Goal: Use online tool/utility: Utilize a website feature to perform a specific function

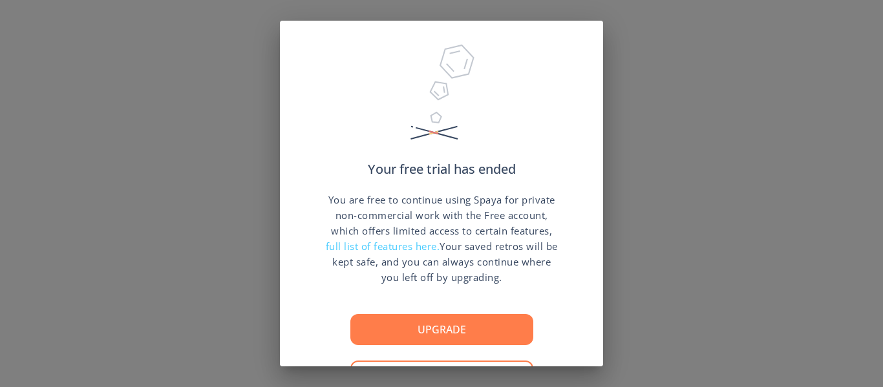
scroll to position [48, 0]
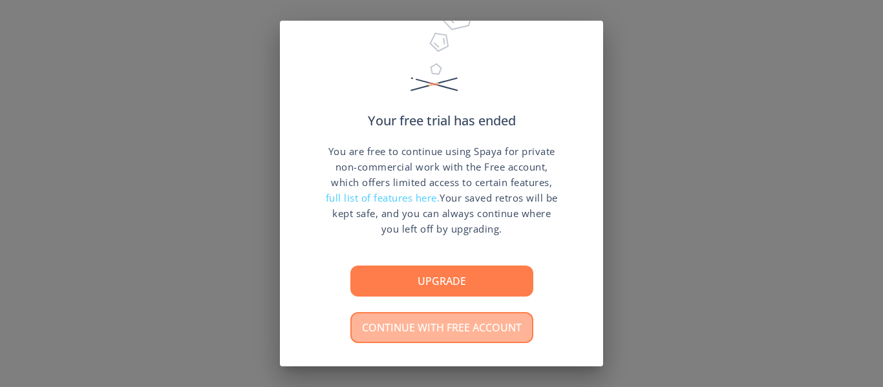
click at [496, 314] on button "Continue with free account" at bounding box center [441, 327] width 183 height 31
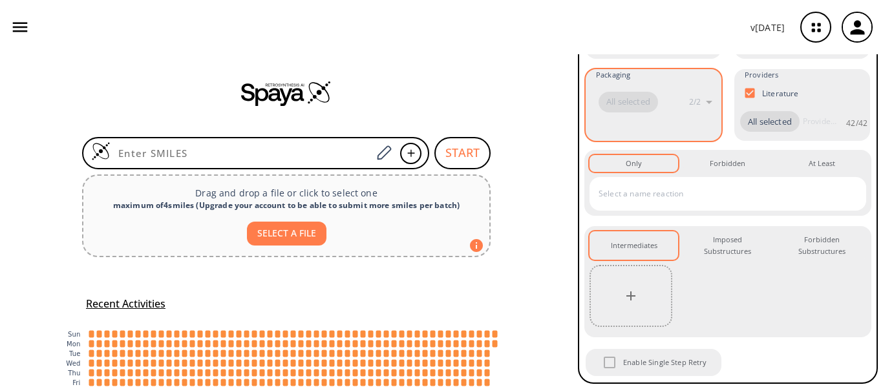
scroll to position [222, 0]
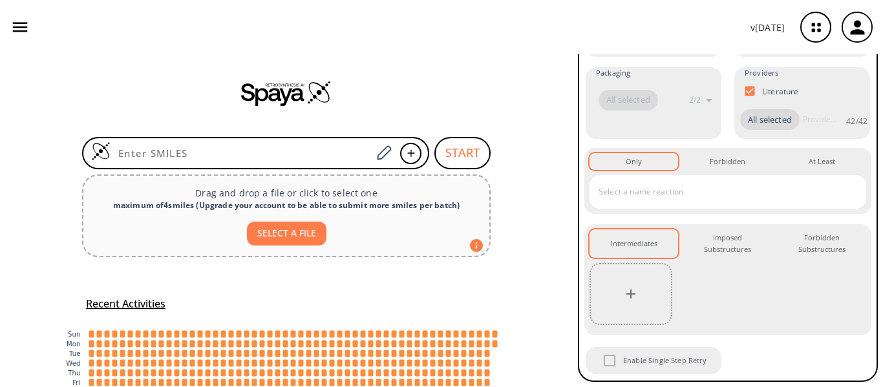
click at [540, 295] on div "START Drag and drop a file or click to select one maximum of 4 smiles ( Upgrade…" at bounding box center [286, 264] width 573 height 420
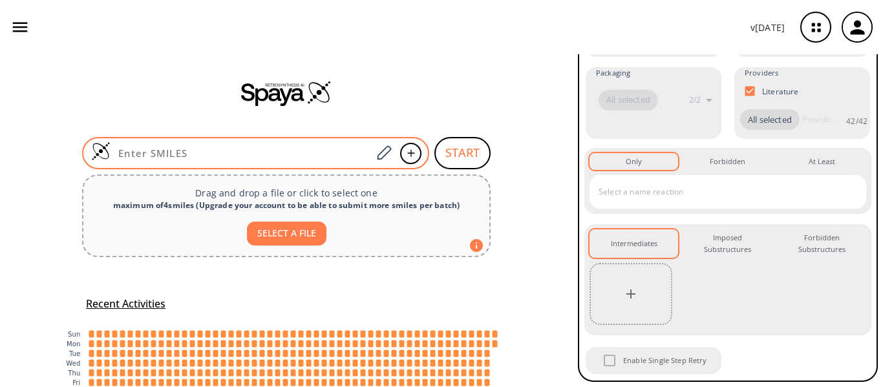
click at [188, 153] on input at bounding box center [241, 153] width 261 height 13
paste input "O=C(CCC(O)=O)OC1=CC=CC=C1"
type input "O=C(CCC(O)=O)OC1=CC=CC=C1"
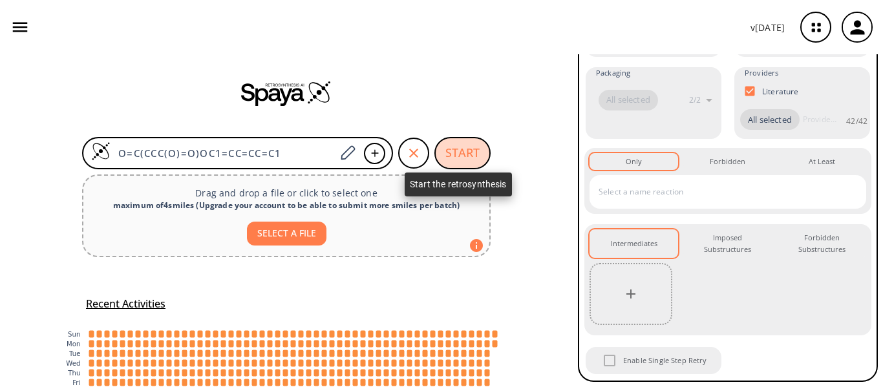
click at [466, 142] on button "START" at bounding box center [463, 153] width 56 height 32
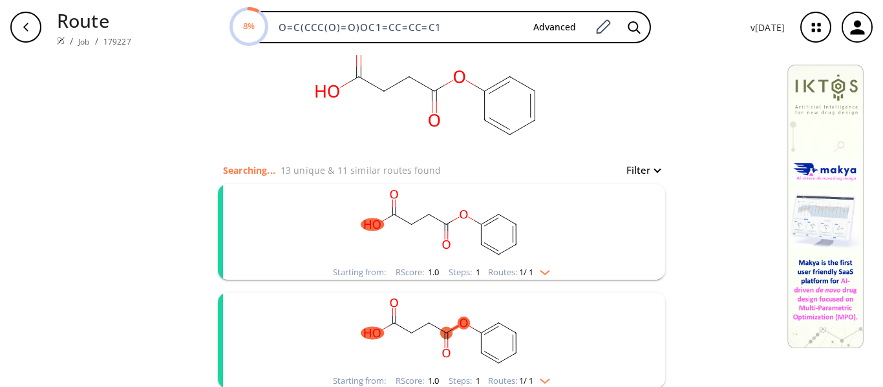
scroll to position [34, 0]
click at [579, 256] on rect "clusters" at bounding box center [442, 225] width 336 height 81
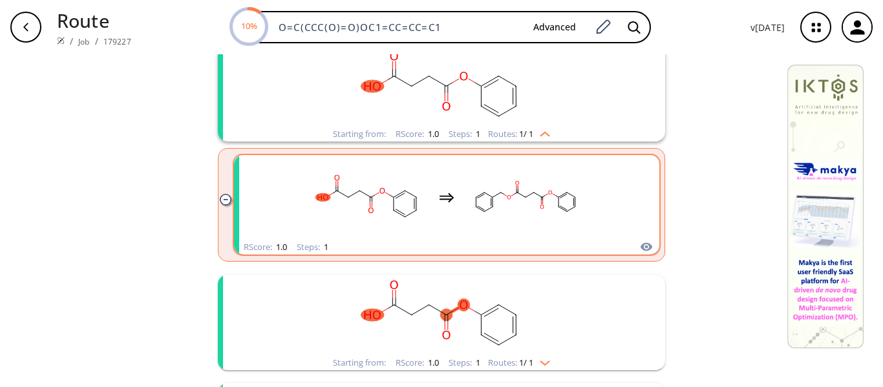
scroll to position [169, 0]
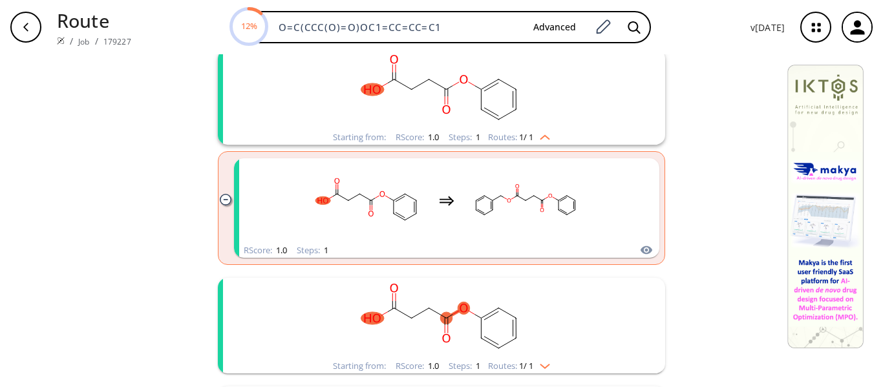
click at [544, 134] on img "clusters" at bounding box center [541, 135] width 17 height 10
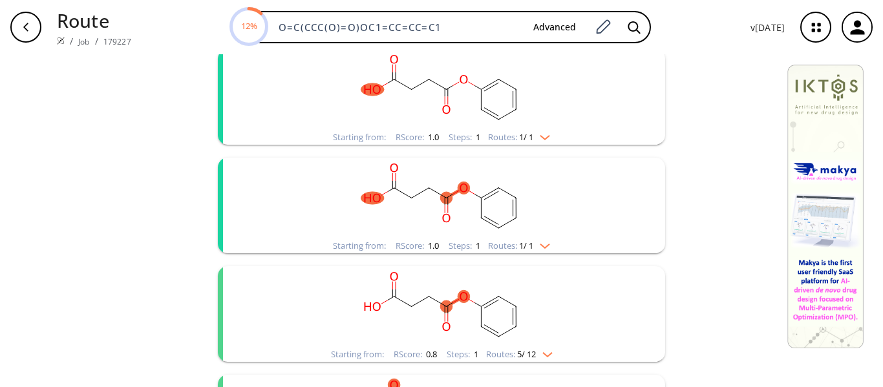
click at [534, 220] on rect "clusters" at bounding box center [442, 198] width 336 height 81
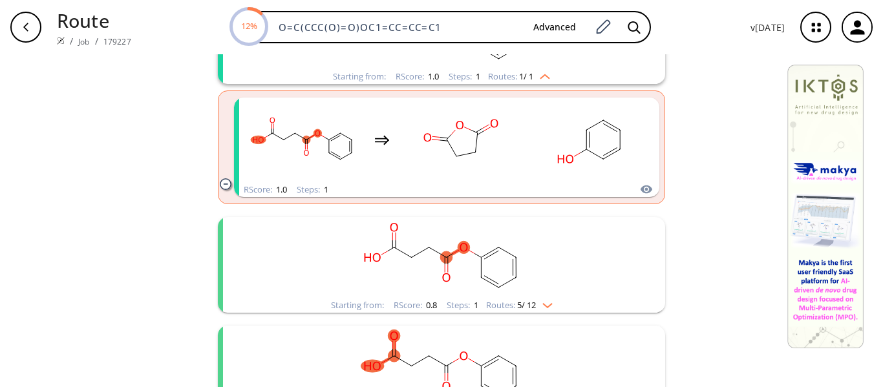
scroll to position [340, 0]
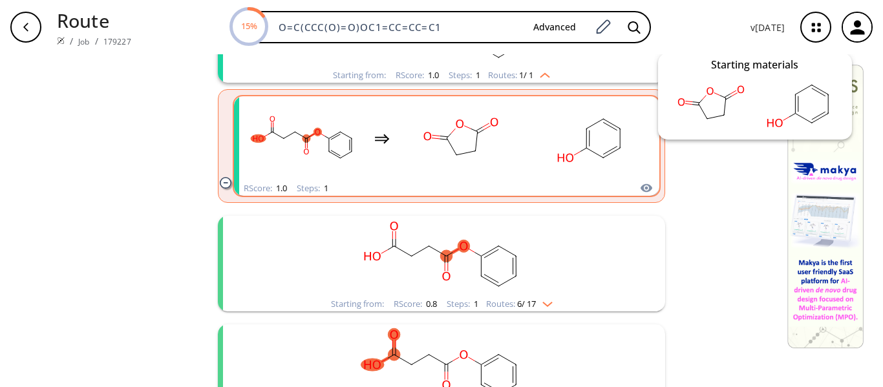
click at [642, 184] on icon "clusters" at bounding box center [647, 188] width 12 height 8
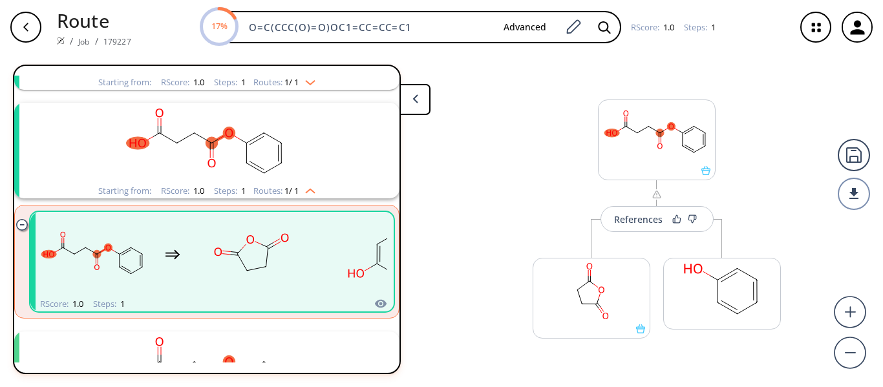
scroll to position [14, 0]
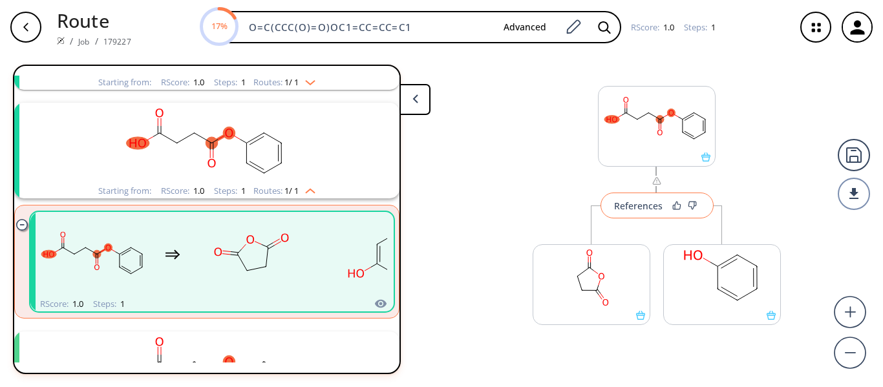
click at [639, 202] on div "References" at bounding box center [638, 206] width 48 height 8
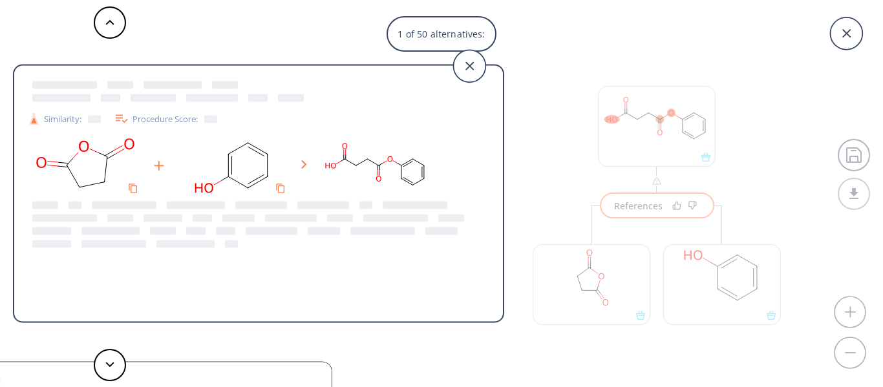
click at [218, 145] on rect at bounding box center [233, 166] width 116 height 66
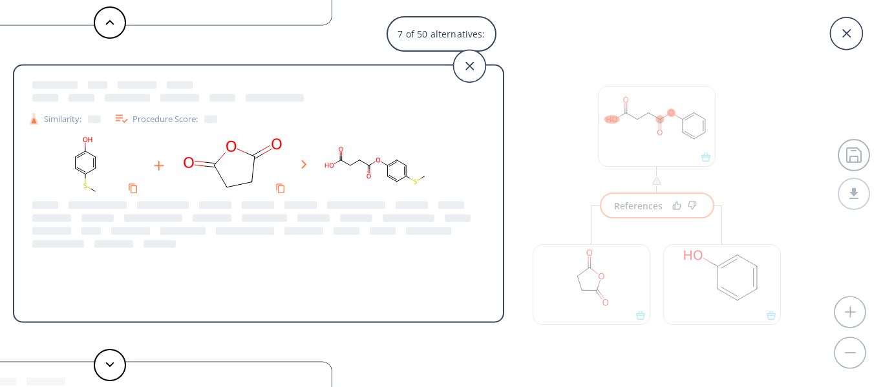
drag, startPoint x: 297, startPoint y: 238, endPoint x: 387, endPoint y: 281, distance: 99.2
click at [387, 281] on div "Similarity: Procedure Score:" at bounding box center [258, 195] width 489 height 239
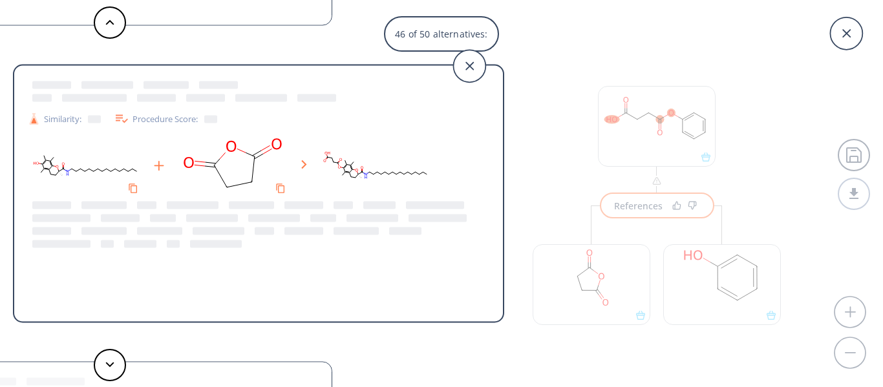
click at [330, 171] on rect at bounding box center [375, 166] width 116 height 66
click at [304, 164] on icon at bounding box center [304, 164] width 6 height 9
click at [338, 162] on icon at bounding box center [338, 162] width 1 height 1
click at [477, 178] on div at bounding box center [258, 166] width 463 height 66
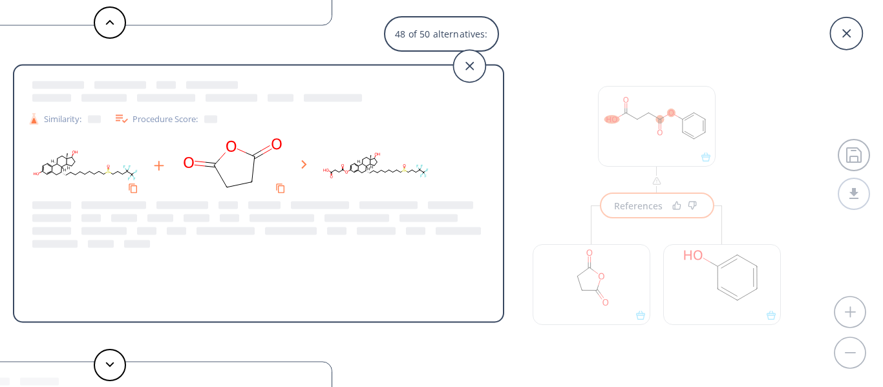
click at [211, 149] on rect at bounding box center [233, 166] width 116 height 66
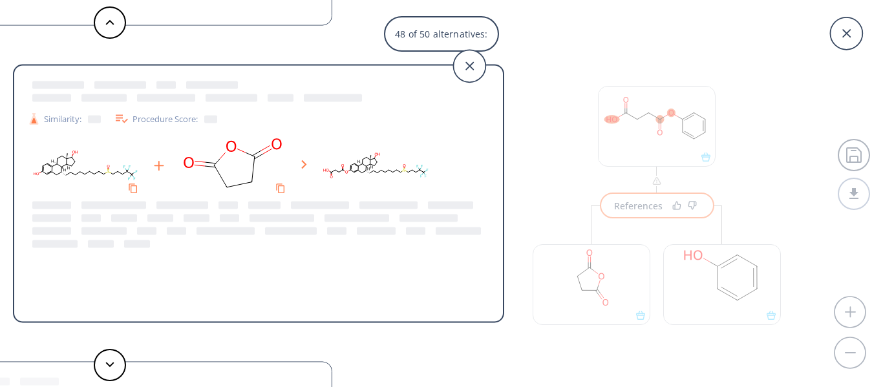
click at [383, 186] on rect at bounding box center [375, 166] width 116 height 66
drag, startPoint x: 383, startPoint y: 186, endPoint x: 327, endPoint y: 173, distance: 58.2
click at [327, 173] on rect at bounding box center [375, 166] width 116 height 66
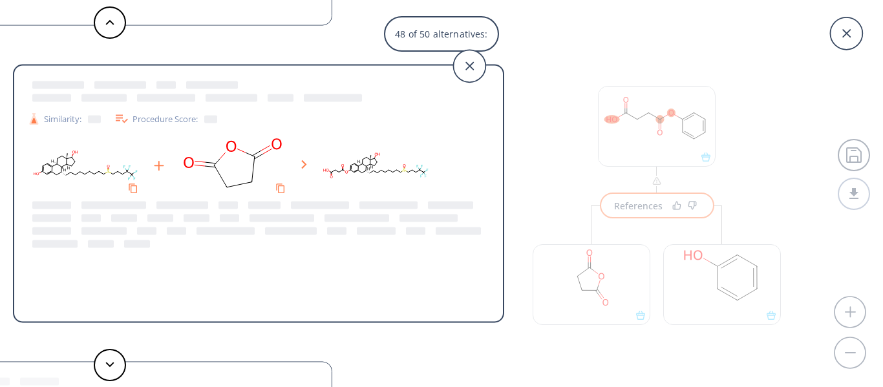
click at [327, 173] on rect at bounding box center [375, 166] width 116 height 66
click at [521, 230] on div "48 of 50 alternatives: Similarity: Procedure Score: Similarity: Procedure Score…" at bounding box center [441, 193] width 883 height 387
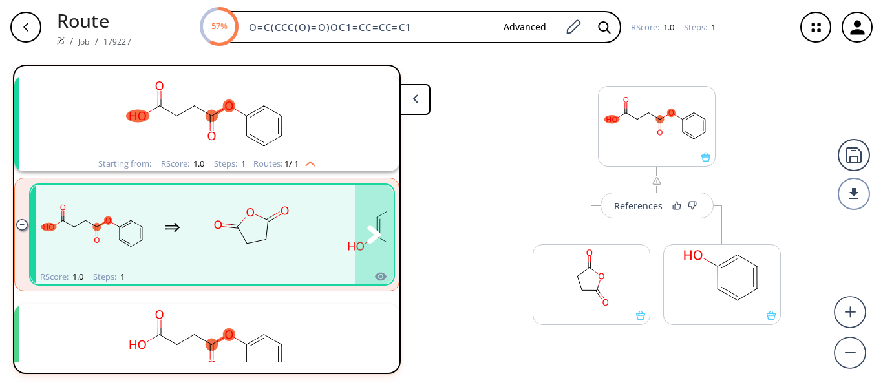
scroll to position [164, 0]
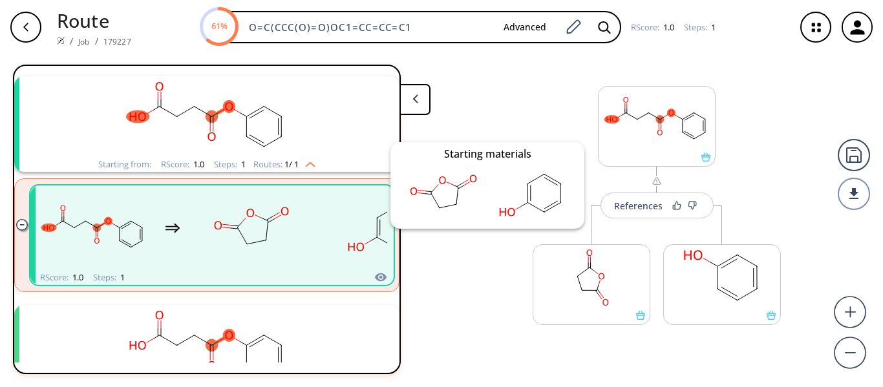
click at [375, 277] on icon "clusters" at bounding box center [381, 278] width 12 height 8
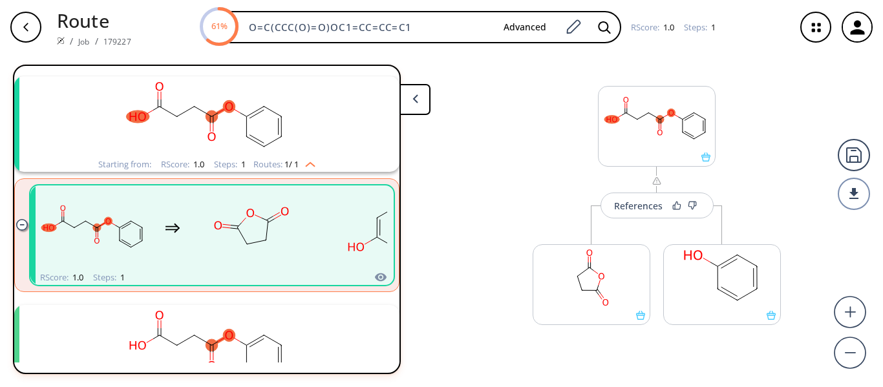
click at [457, 286] on div "References More routes from here More routes from here" at bounding box center [441, 215] width 883 height 323
click at [630, 203] on div "References" at bounding box center [638, 206] width 48 height 8
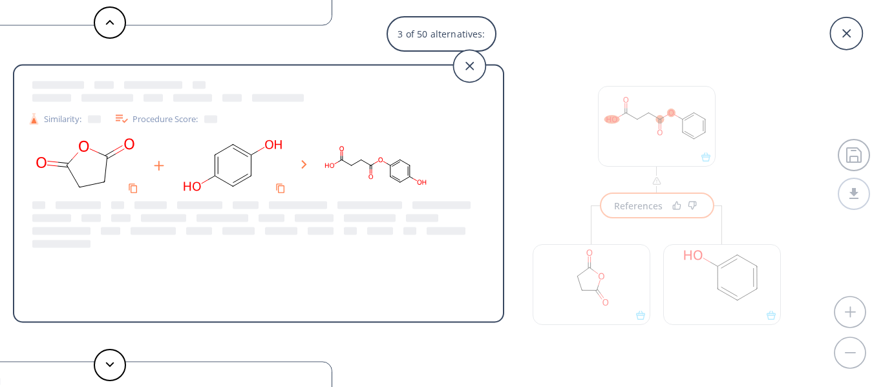
click at [279, 144] on ellipse at bounding box center [273, 144] width 23 height 13
click at [259, 181] on rect at bounding box center [233, 166] width 116 height 66
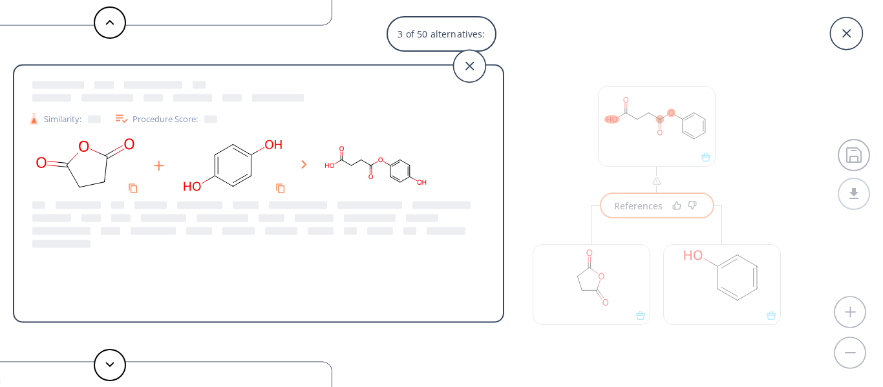
click at [120, 120] on icon at bounding box center [122, 119] width 12 height 8
click at [236, 155] on rect at bounding box center [233, 166] width 116 height 66
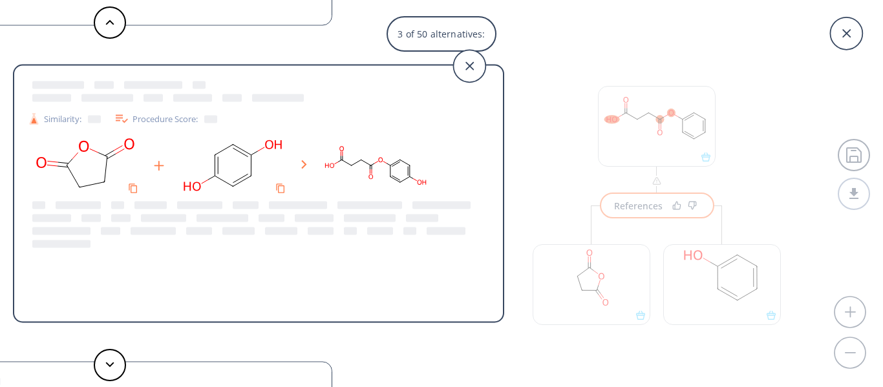
click at [236, 155] on rect at bounding box center [233, 166] width 116 height 66
click at [106, 371] on button at bounding box center [110, 365] width 32 height 32
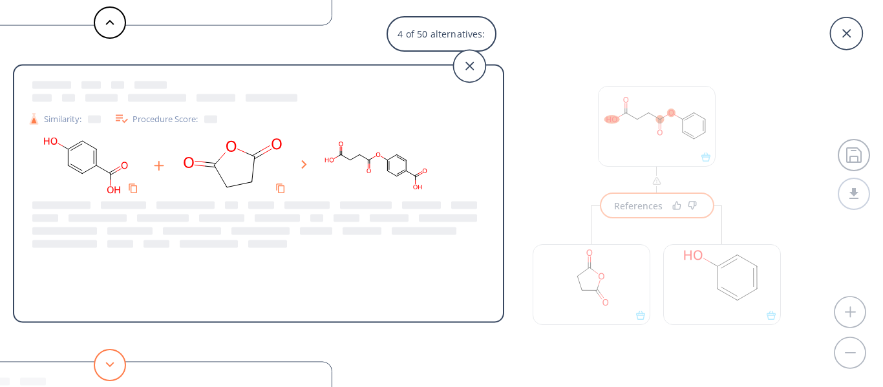
click at [107, 360] on button at bounding box center [110, 365] width 32 height 32
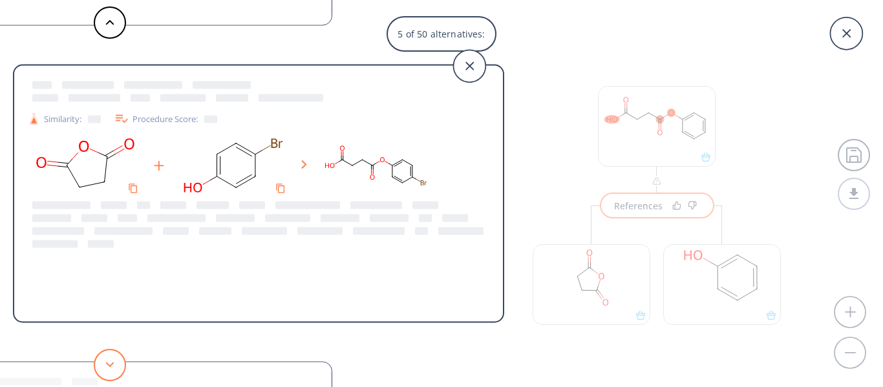
click at [107, 360] on button at bounding box center [110, 365] width 32 height 32
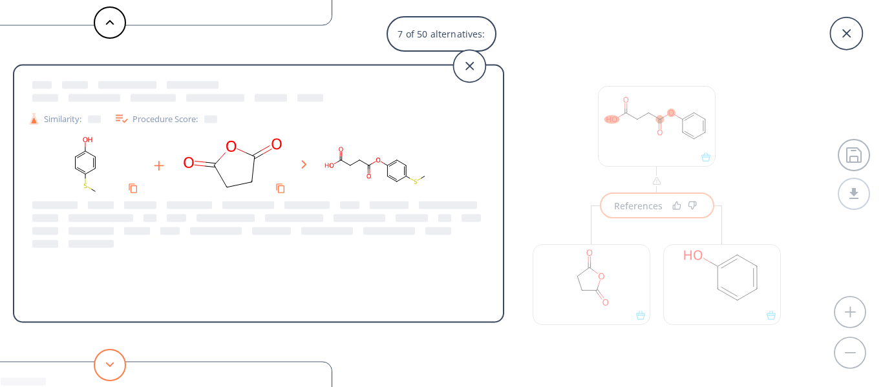
click at [107, 360] on button at bounding box center [110, 365] width 32 height 32
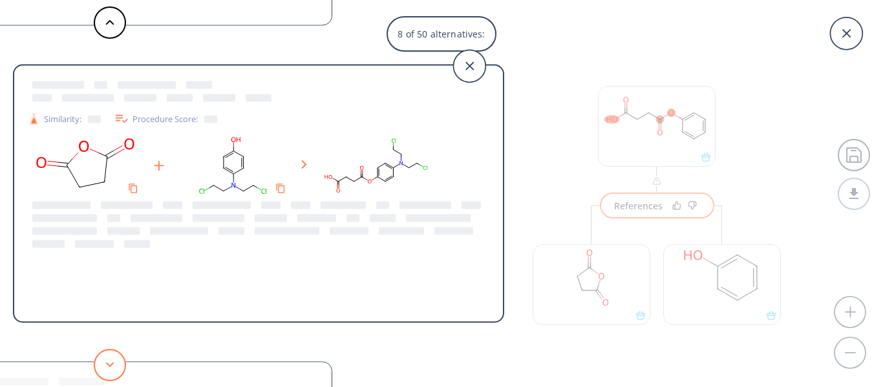
click at [107, 360] on button at bounding box center [110, 365] width 32 height 32
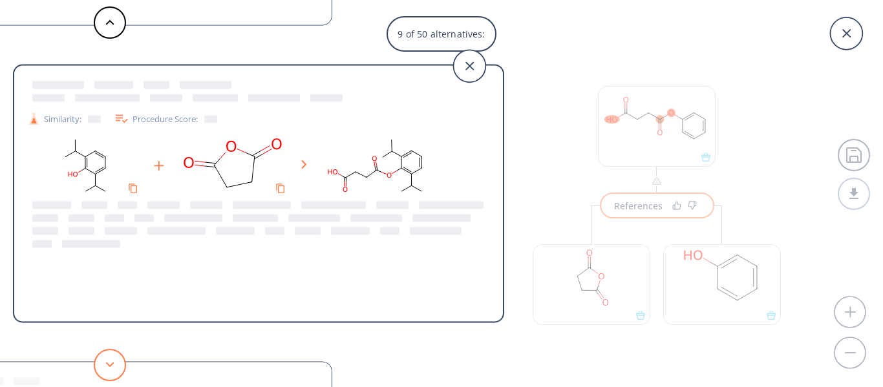
click at [107, 360] on button at bounding box center [110, 365] width 32 height 32
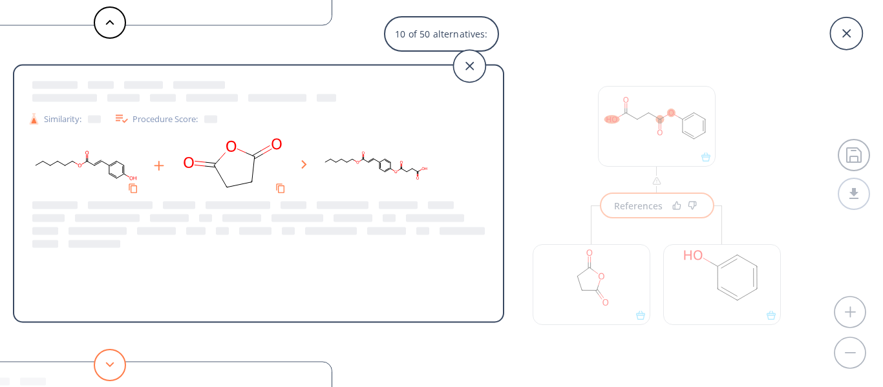
click at [107, 360] on button at bounding box center [110, 365] width 32 height 32
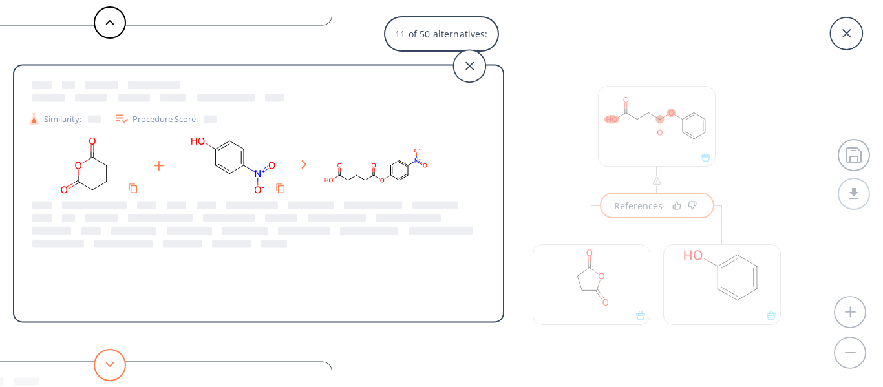
click at [107, 360] on button at bounding box center [110, 365] width 32 height 32
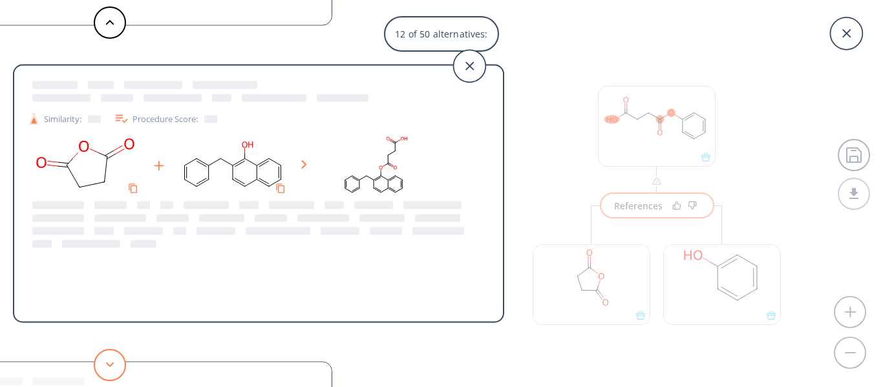
click at [107, 360] on button at bounding box center [110, 365] width 32 height 32
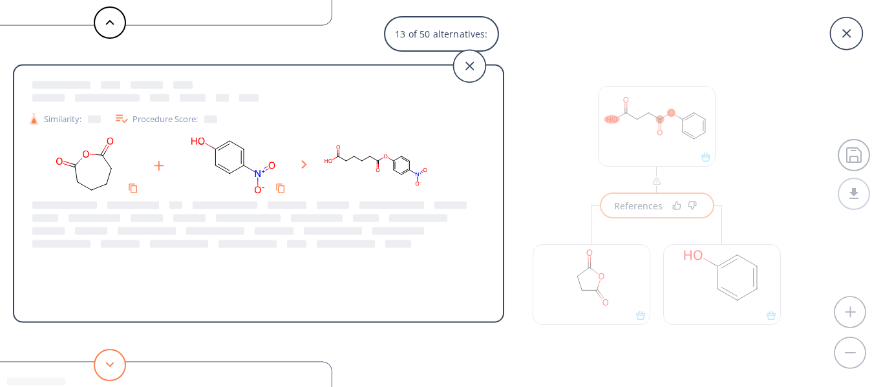
click at [107, 360] on button at bounding box center [110, 365] width 32 height 32
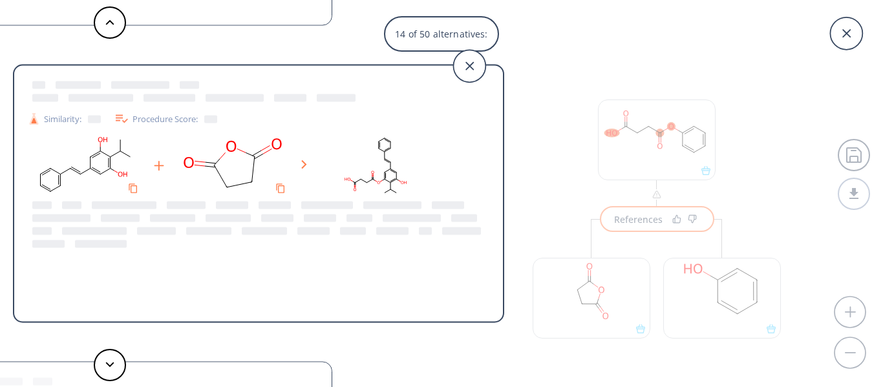
scroll to position [164, 0]
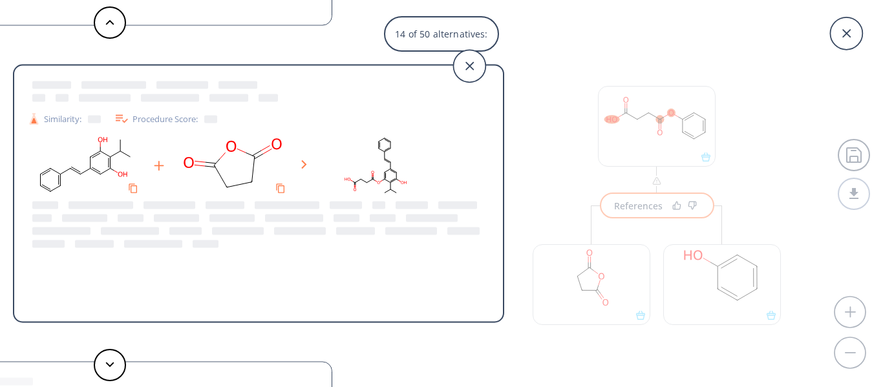
click at [391, 181] on ellipse at bounding box center [391, 182] width 4 height 4
click at [352, 190] on rect at bounding box center [375, 166] width 116 height 66
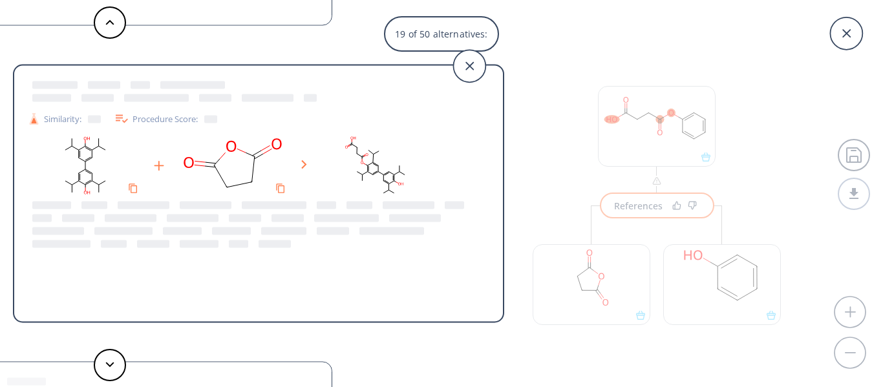
click at [858, 162] on div "19 of 50 alternatives: Similarity: Procedure Score: Similarity: Procedure Score…" at bounding box center [441, 193] width 883 height 387
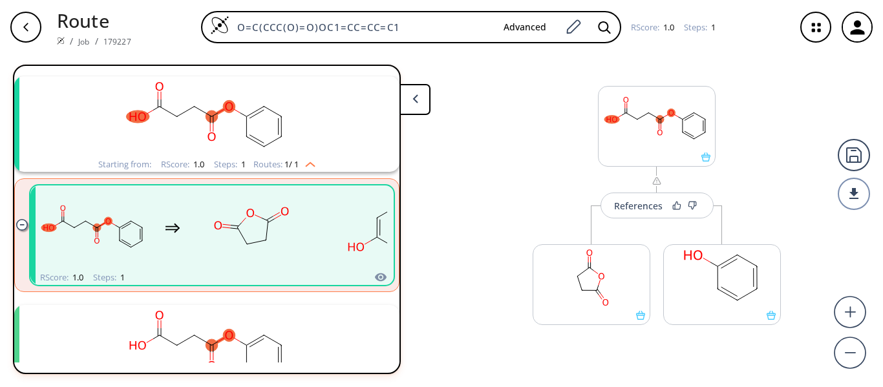
click at [506, 148] on div "References More routes from here More routes from here" at bounding box center [441, 215] width 883 height 323
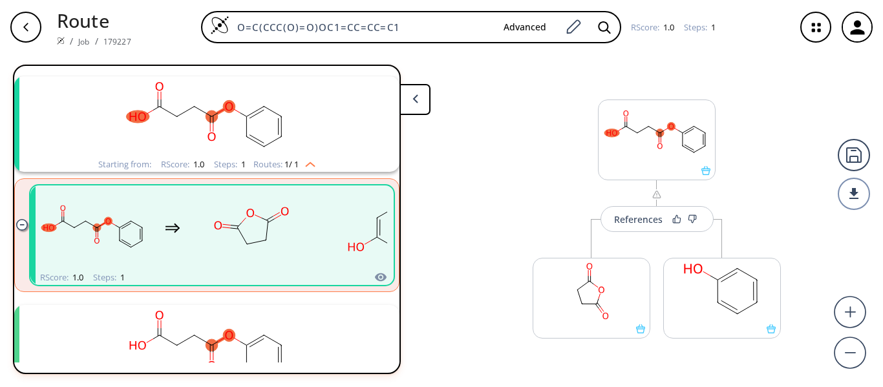
scroll to position [14, 0]
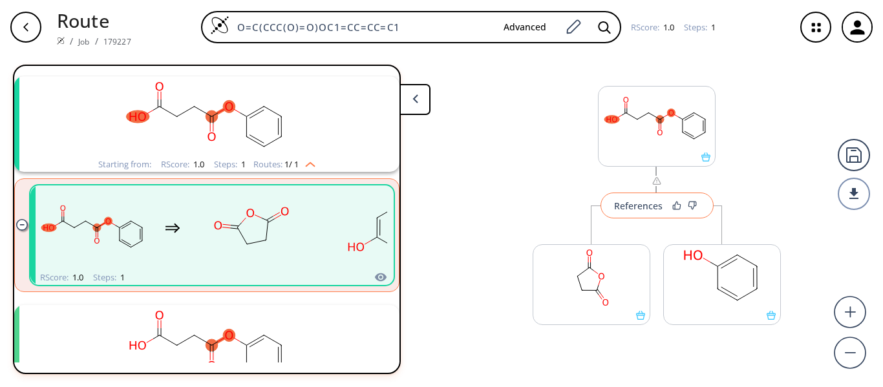
click at [624, 206] on div "References" at bounding box center [638, 206] width 48 height 8
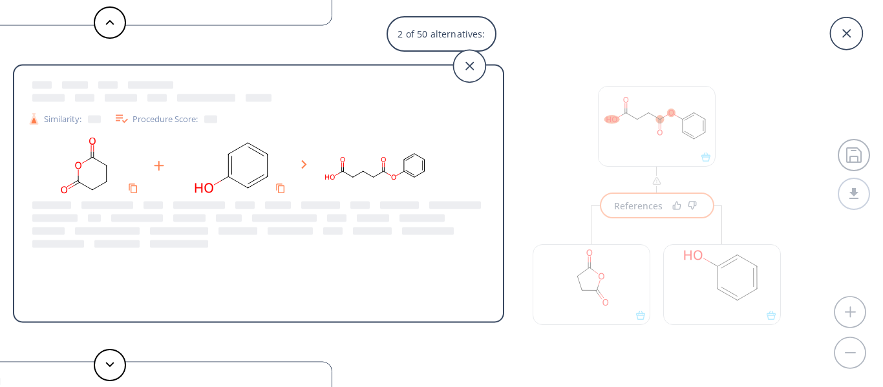
click at [200, 181] on rect at bounding box center [233, 166] width 116 height 66
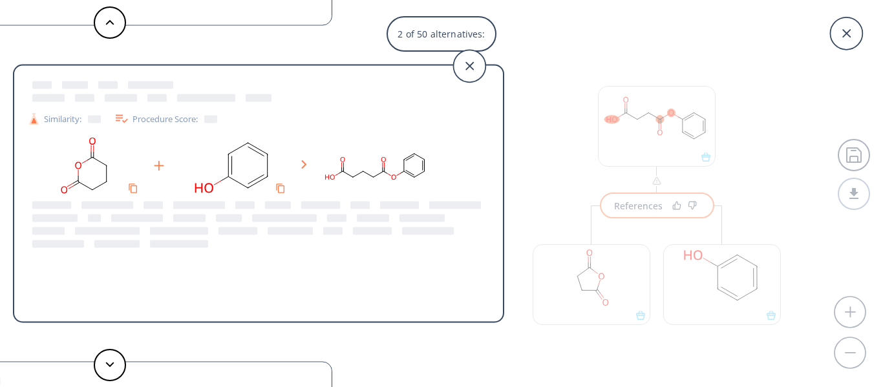
click at [454, 191] on div at bounding box center [258, 166] width 463 height 66
click at [514, 186] on div "2 of 50 alternatives: Similarity: Procedure Score: Similarity: Procedure Score:…" at bounding box center [441, 193] width 883 height 387
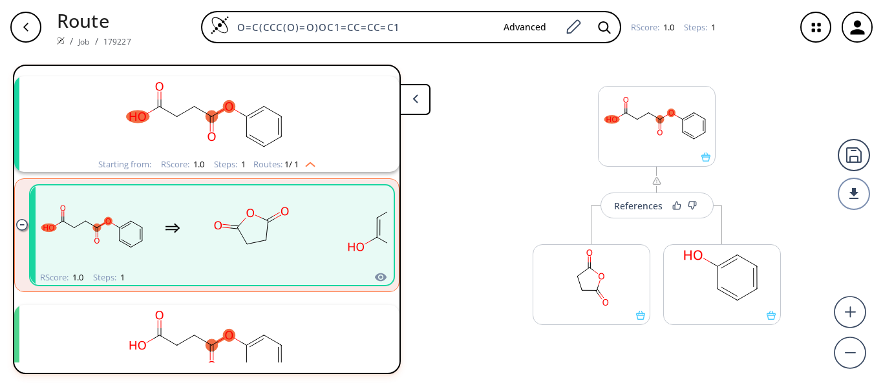
click at [417, 99] on icon at bounding box center [416, 98] width 6 height 9
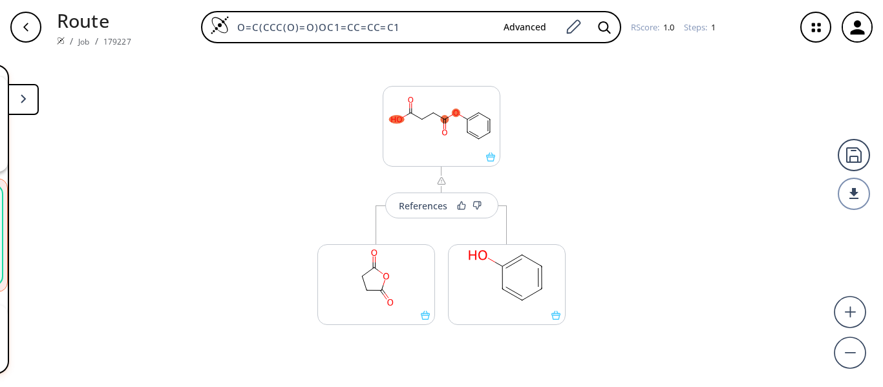
drag, startPoint x: 605, startPoint y: 209, endPoint x: 565, endPoint y: 194, distance: 42.4
click at [565, 194] on div "References More routes from here More routes from here" at bounding box center [442, 212] width 274 height 330
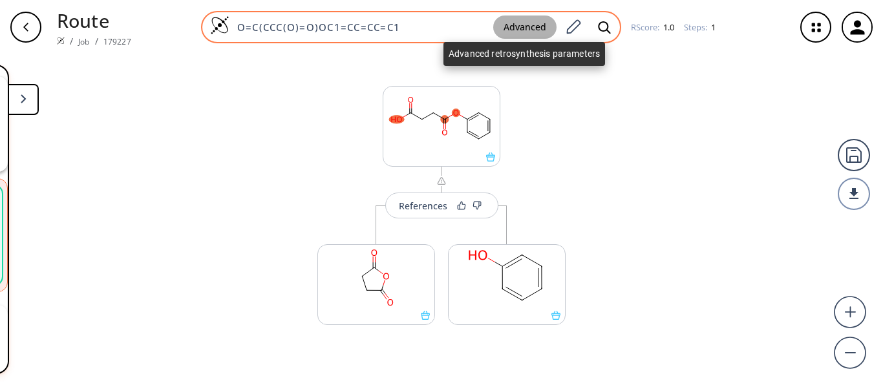
click at [530, 25] on button "Advanced" at bounding box center [524, 28] width 63 height 24
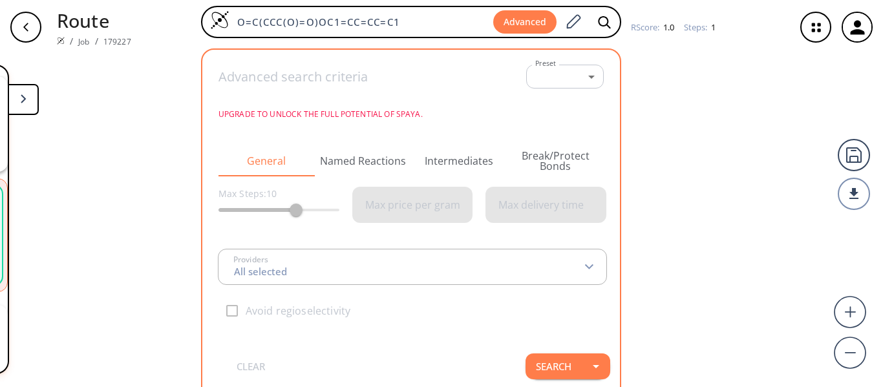
type input "All selected"
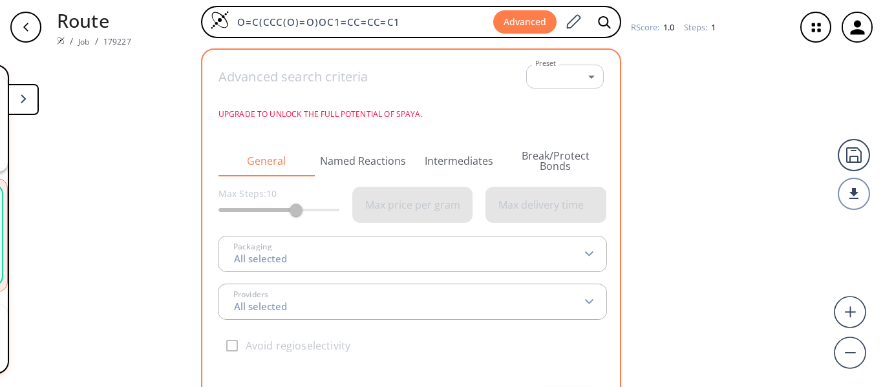
click at [702, 85] on div "References More routes from here More routes from here" at bounding box center [441, 215] width 883 height 323
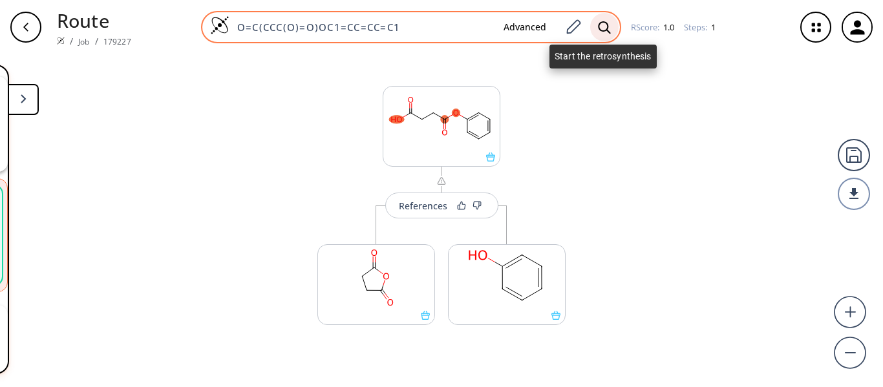
click at [601, 25] on icon at bounding box center [604, 28] width 13 height 14
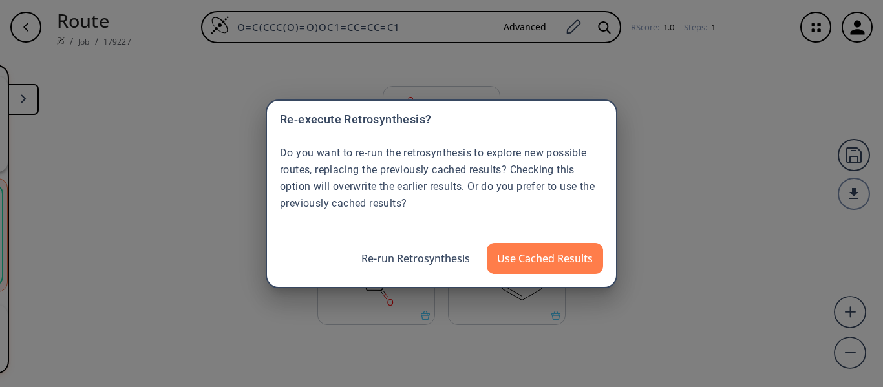
click at [517, 283] on div "Re-execute Retrosynthesis? Do you want to re-run the retrosynthesis to explore …" at bounding box center [442, 194] width 352 height 189
click at [539, 266] on button "Use Cached Results" at bounding box center [545, 258] width 116 height 31
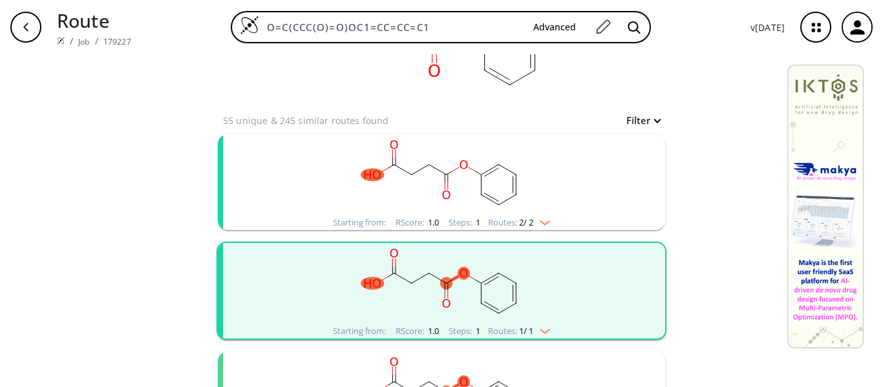
scroll to position [70, 0]
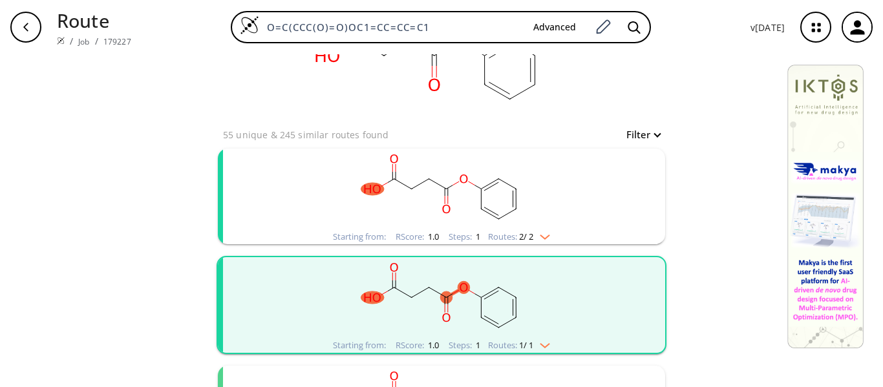
click at [653, 127] on div "Filter" at bounding box center [639, 135] width 41 height 16
click at [652, 133] on button "Filter" at bounding box center [639, 135] width 41 height 10
click at [653, 188] on span "11" at bounding box center [635, 188] width 87 height 19
type input "8"
click at [632, 191] on span "8" at bounding box center [635, 188] width 87 height 19
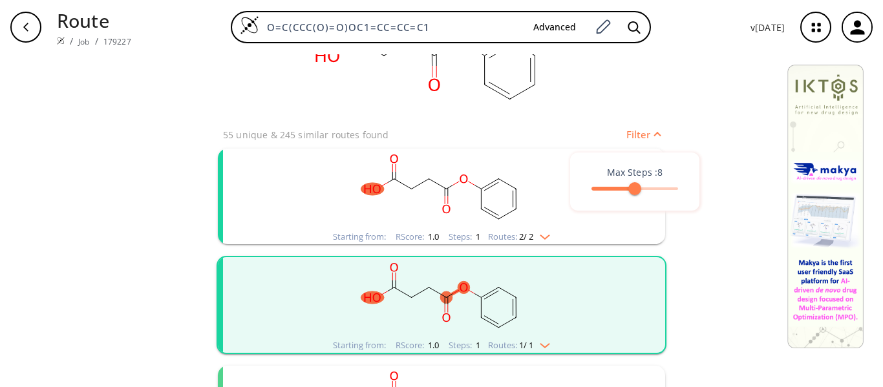
click at [719, 208] on div at bounding box center [441, 193] width 883 height 387
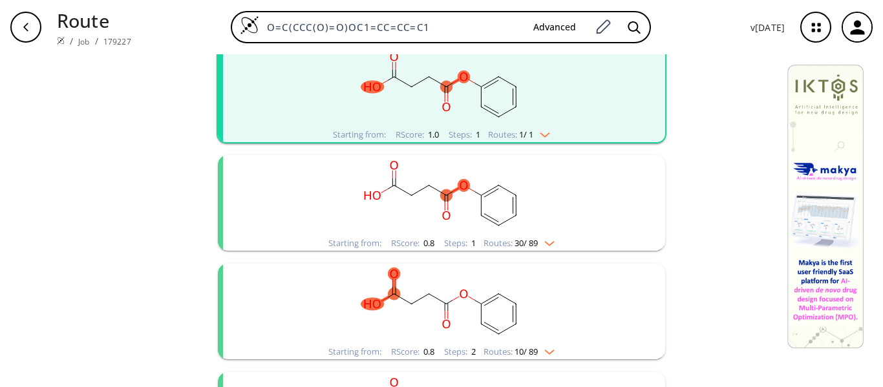
scroll to position [287, 0]
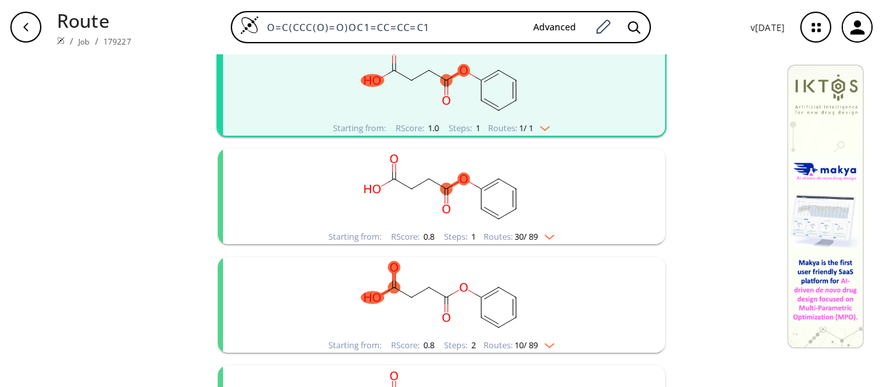
click at [555, 204] on rect "clusters" at bounding box center [442, 189] width 336 height 81
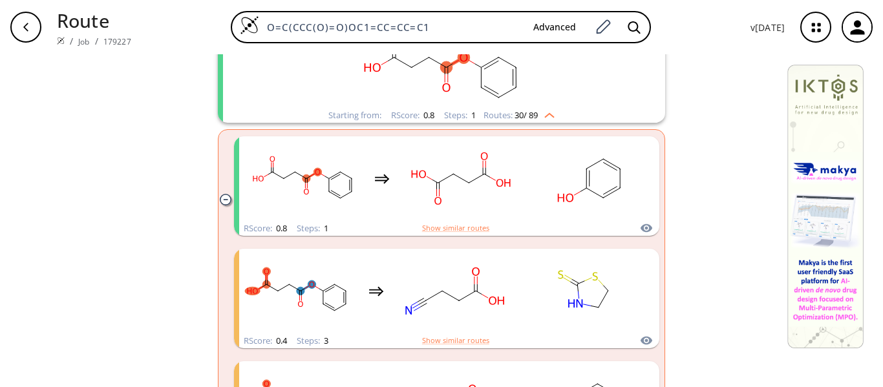
scroll to position [409, 0]
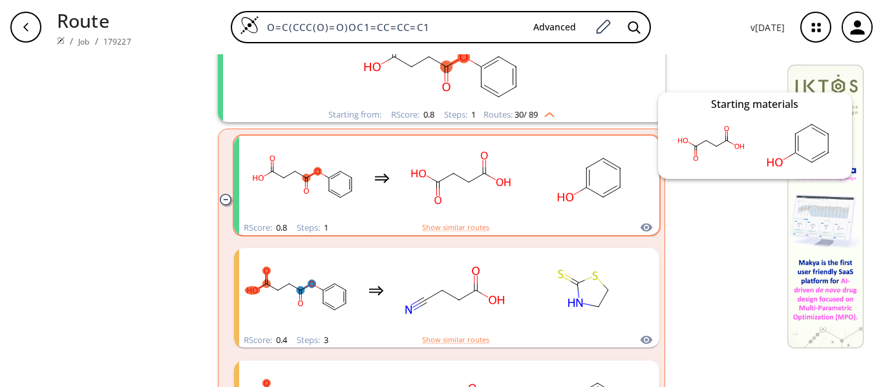
click at [641, 223] on icon "clusters" at bounding box center [646, 228] width 13 height 16
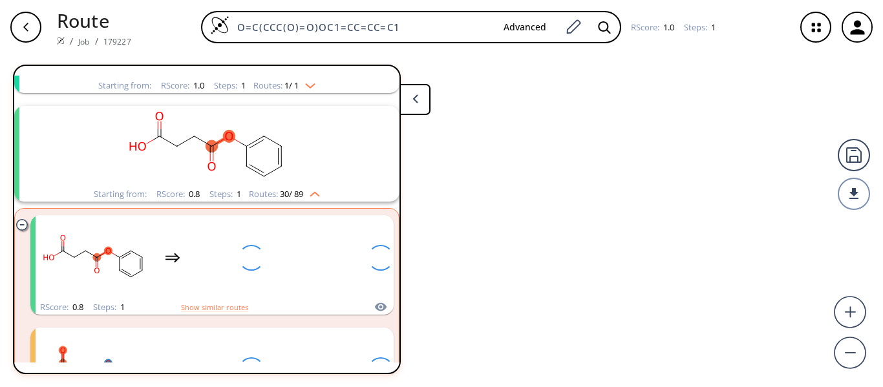
scroll to position [246, 0]
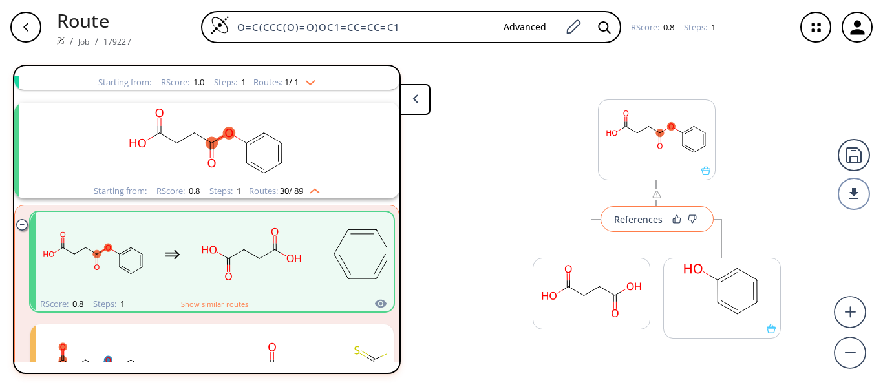
click at [637, 218] on div "References" at bounding box center [638, 219] width 48 height 8
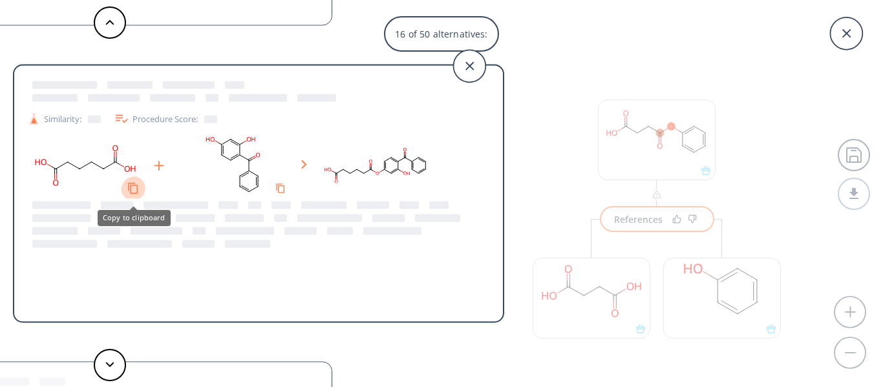
click at [135, 192] on icon "Copy to clipboard" at bounding box center [133, 188] width 12 height 12
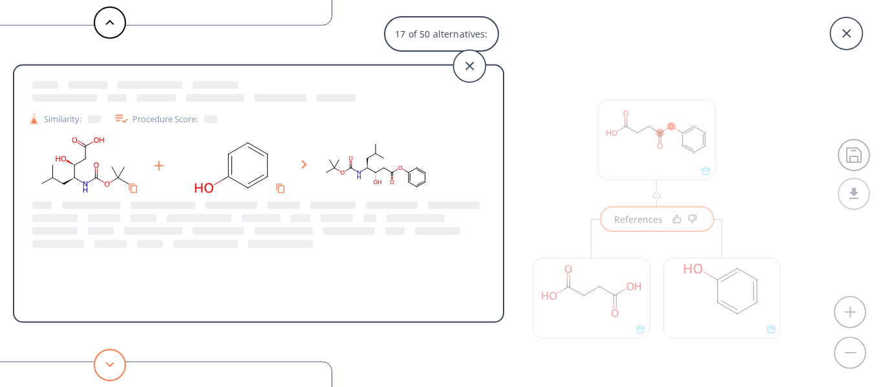
click at [102, 363] on button at bounding box center [110, 365] width 32 height 32
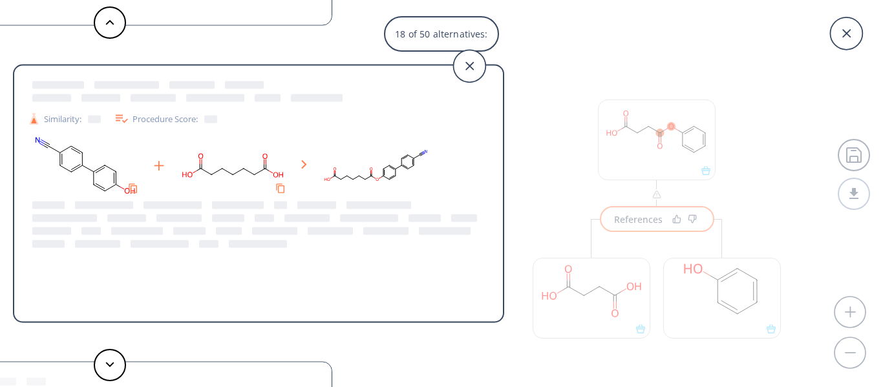
click at [431, 178] on rect at bounding box center [375, 166] width 116 height 66
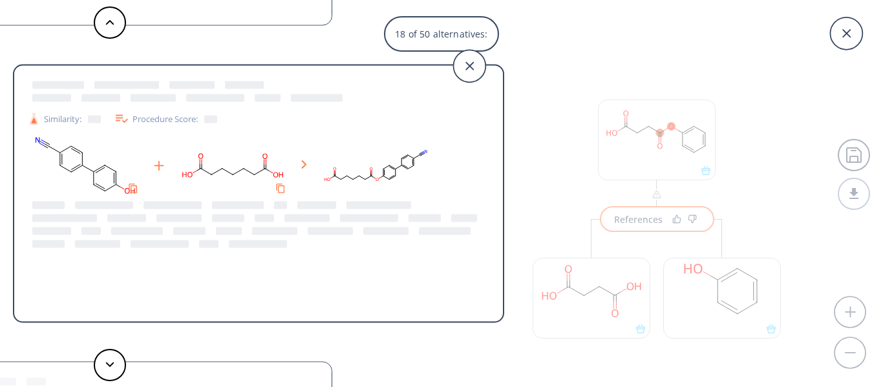
click at [431, 178] on rect at bounding box center [375, 166] width 116 height 66
click at [280, 120] on div "Similarity: Procedure Score:" at bounding box center [259, 119] width 476 height 16
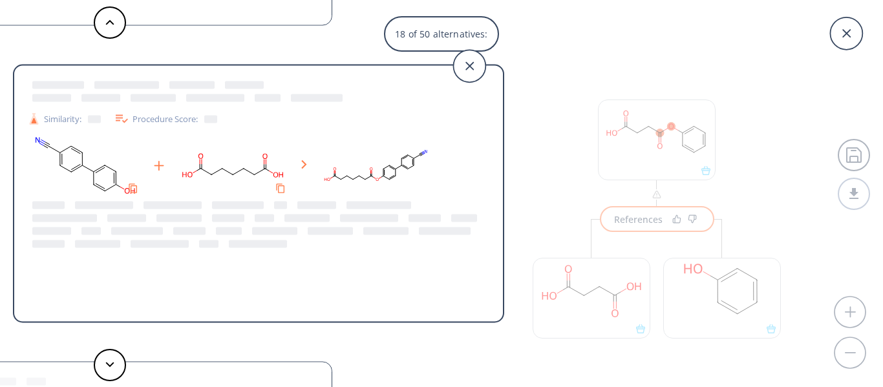
click at [280, 120] on div "Similarity: Procedure Score:" at bounding box center [259, 119] width 476 height 16
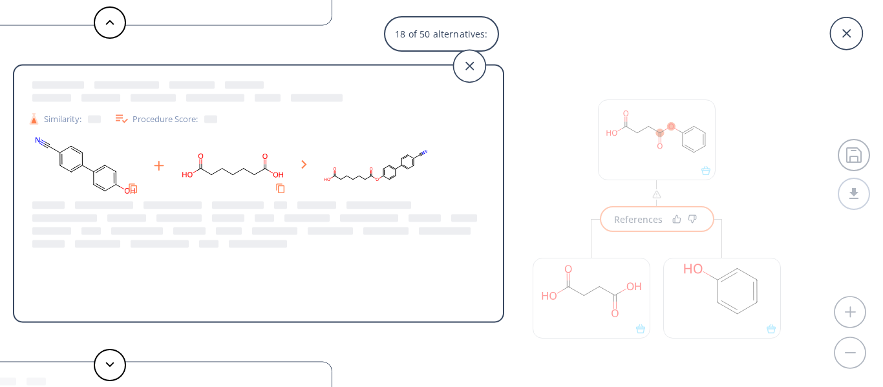
click at [280, 120] on div "Similarity: Procedure Score:" at bounding box center [259, 119] width 476 height 16
click at [465, 59] on icon at bounding box center [469, 66] width 32 height 32
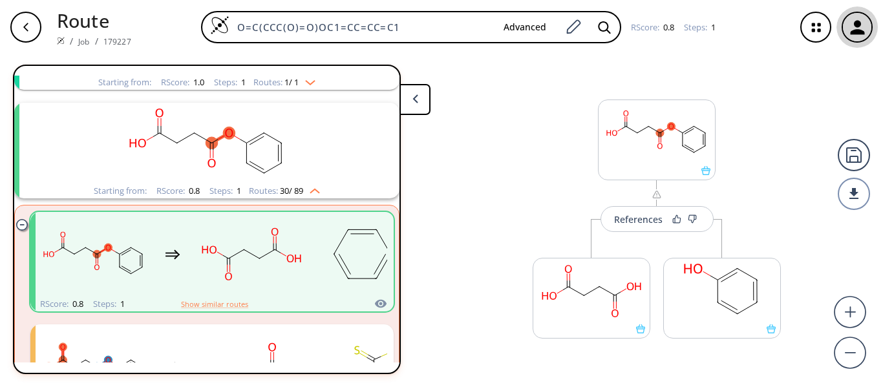
click at [864, 25] on icon "button" at bounding box center [857, 27] width 21 height 21
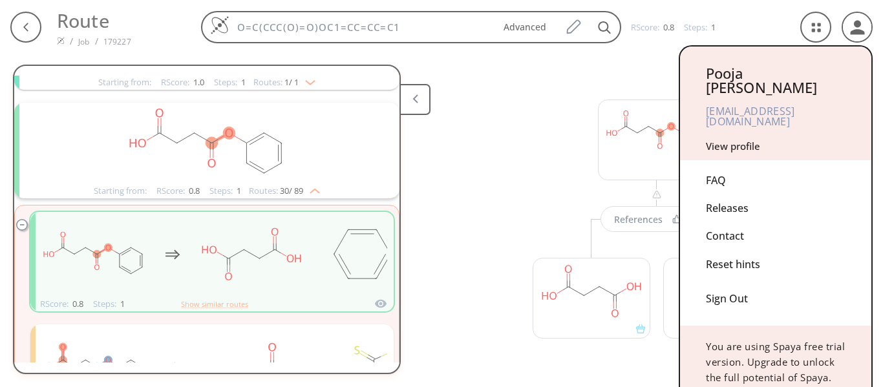
click at [731, 284] on div "Sign Out" at bounding box center [776, 296] width 140 height 34
